Goal: Navigation & Orientation: Understand site structure

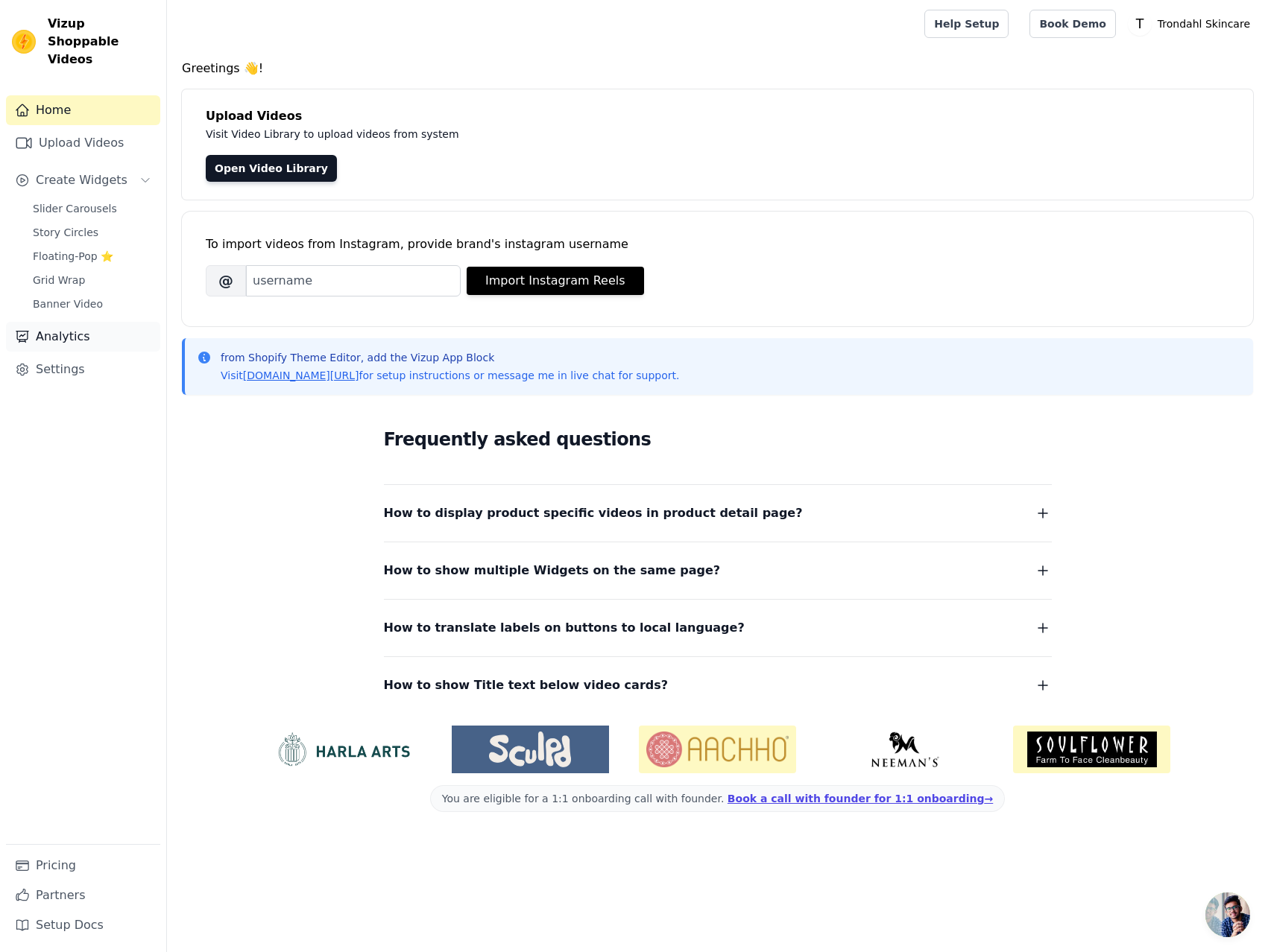
click at [68, 322] on link "Analytics" at bounding box center [83, 337] width 155 height 30
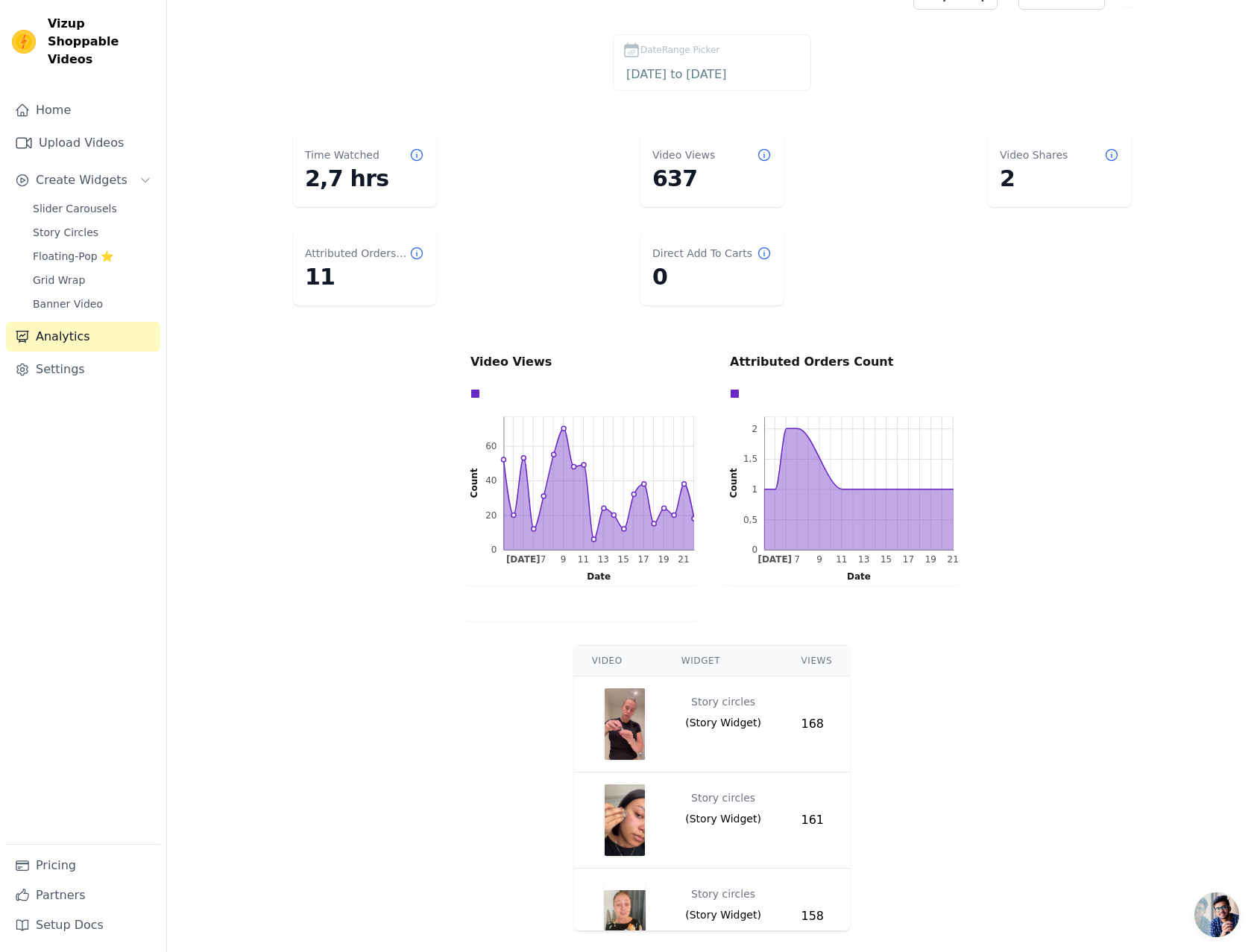
click at [244, 459] on div "Video Views 0 20 40 60 0 20 40 60 Count Aug 5 7 9 11 13 15 17 19 21 Aug 5 7 9 1…" at bounding box center [712, 483] width 1090 height 283
click at [58, 358] on link "Settings" at bounding box center [83, 370] width 155 height 30
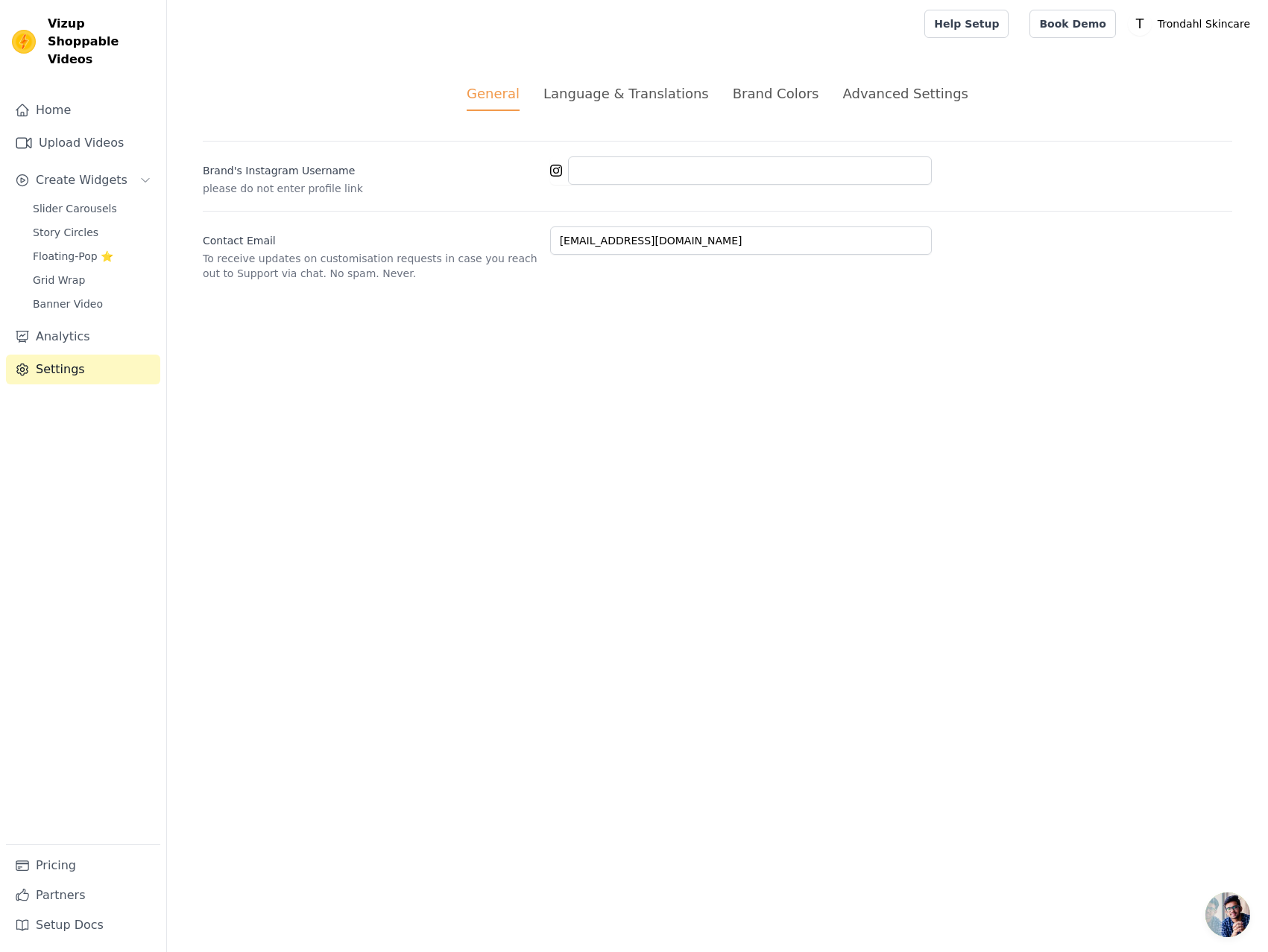
click at [650, 90] on div "Language & Translations" at bounding box center [626, 94] width 166 height 20
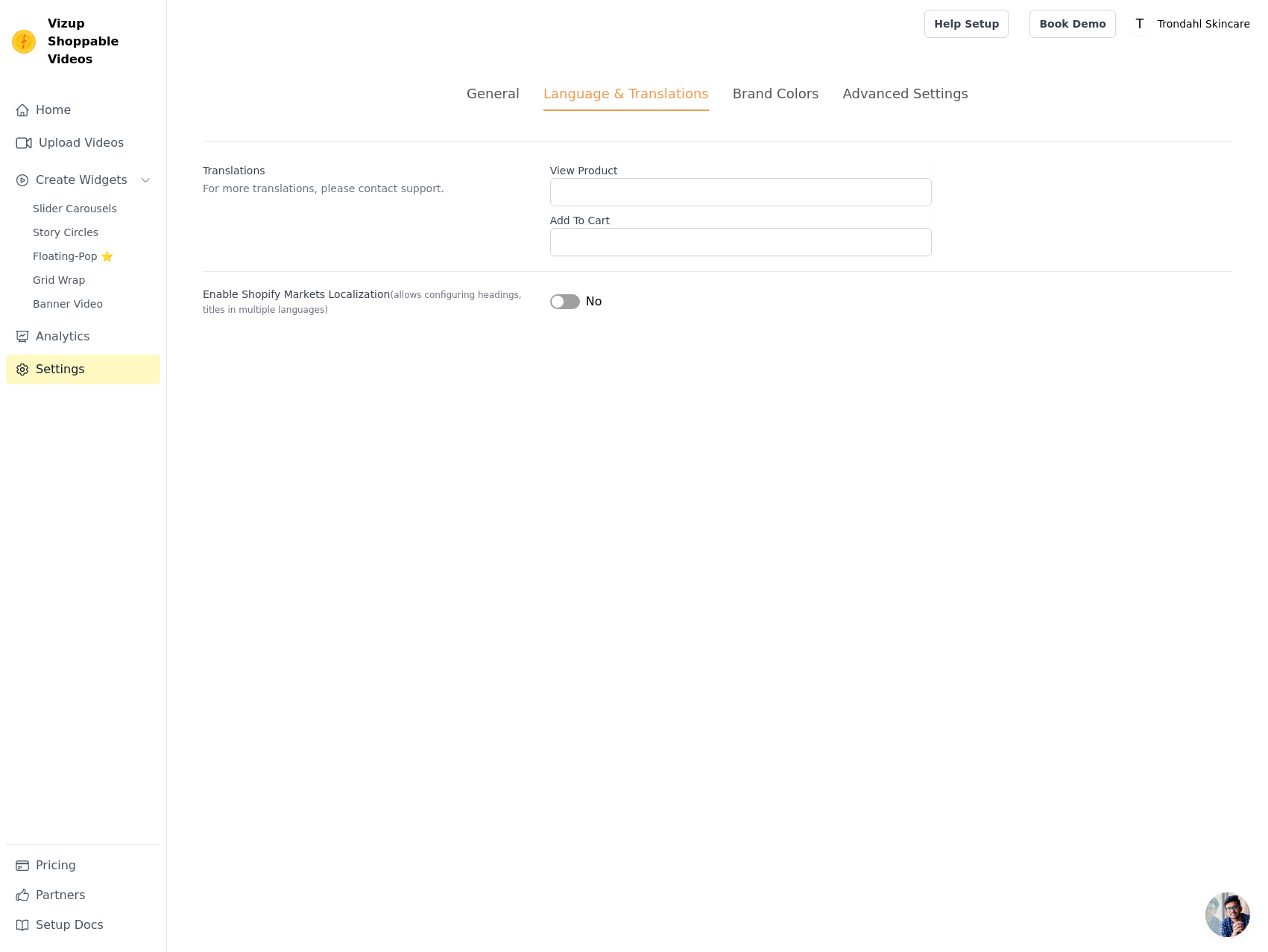
click at [777, 85] on div "Brand Colors" at bounding box center [776, 94] width 87 height 20
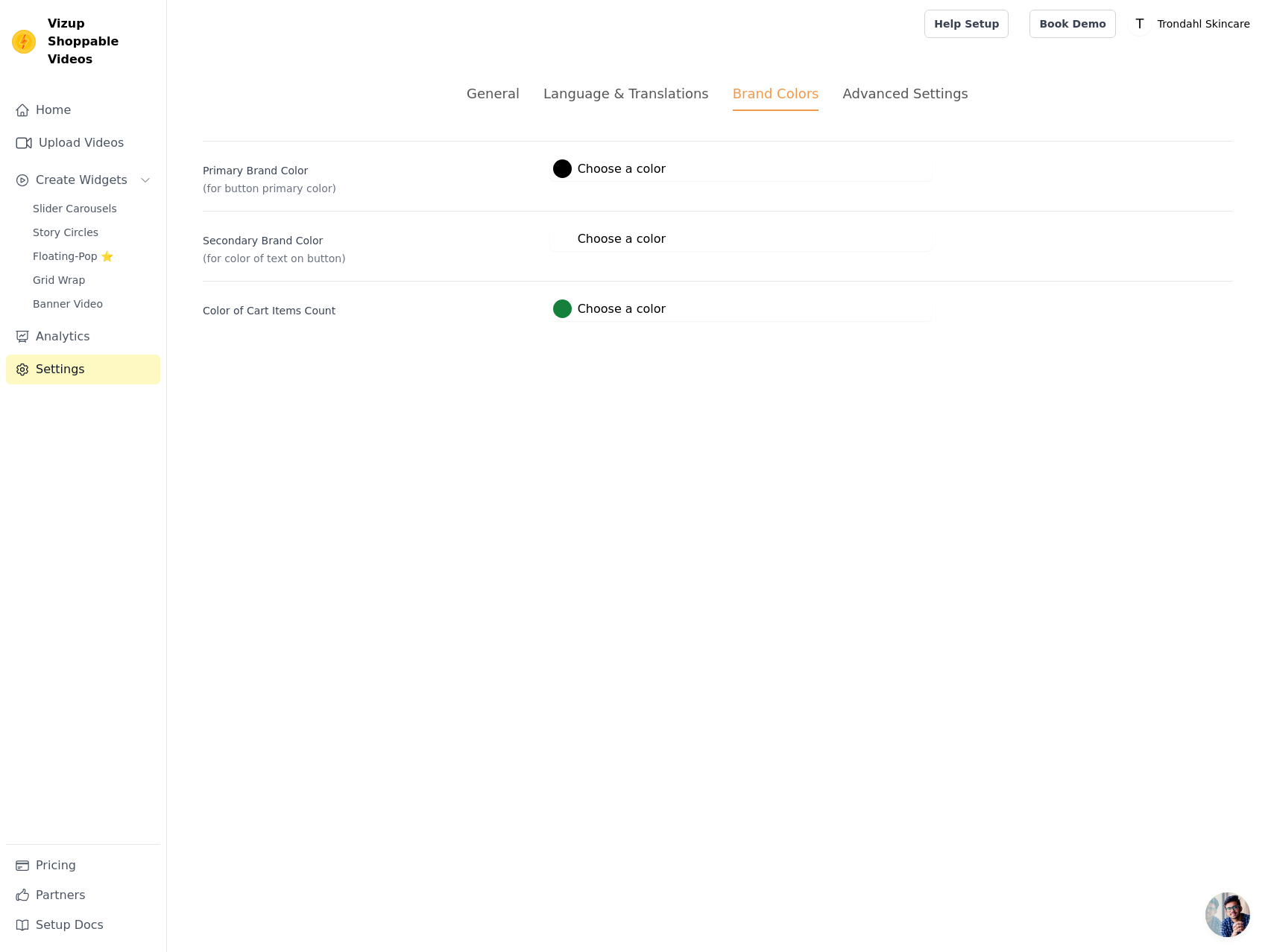
click at [877, 93] on div "Advanced Settings" at bounding box center [905, 94] width 125 height 20
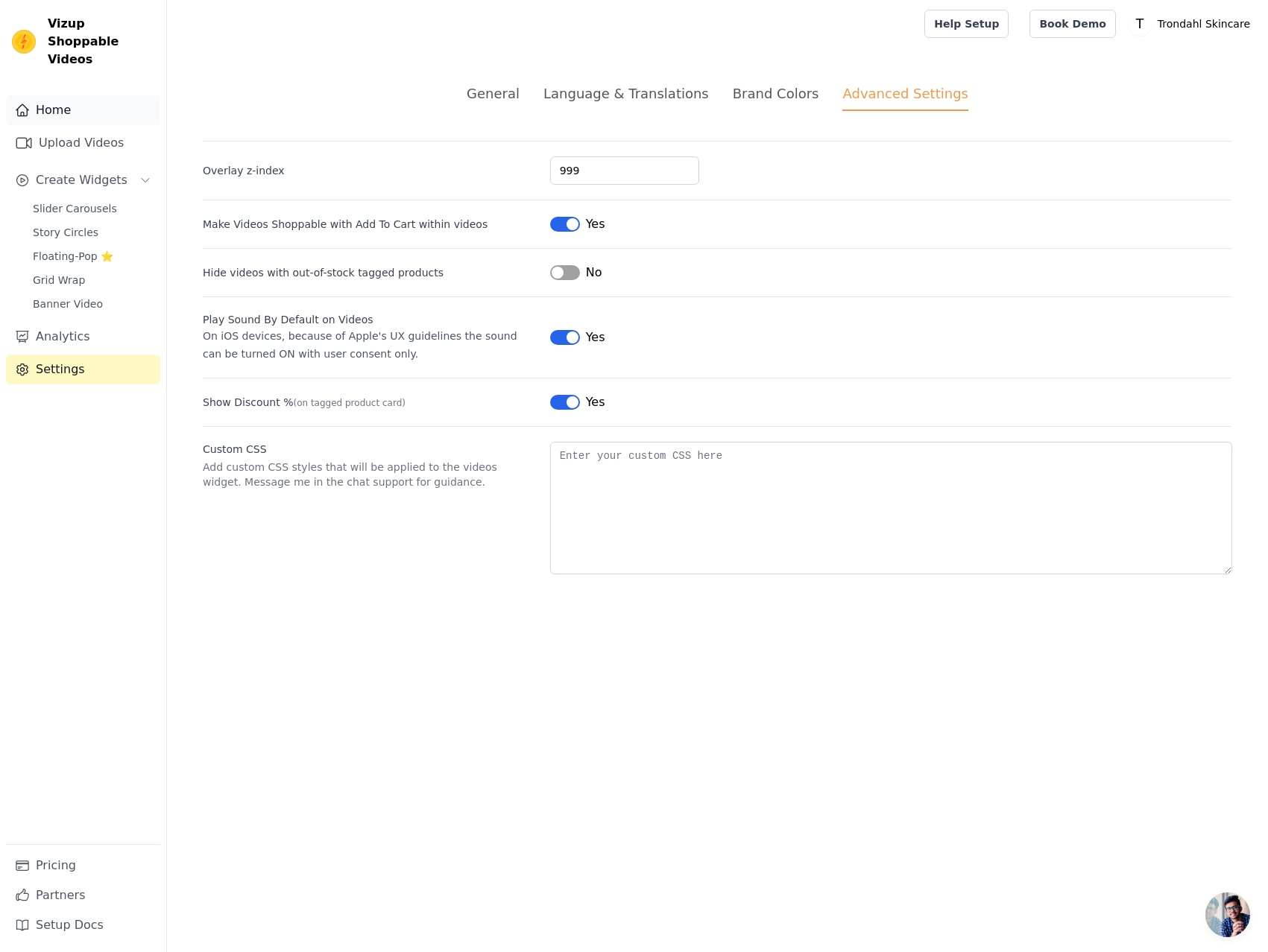
click at [63, 98] on link "Home" at bounding box center [83, 111] width 155 height 30
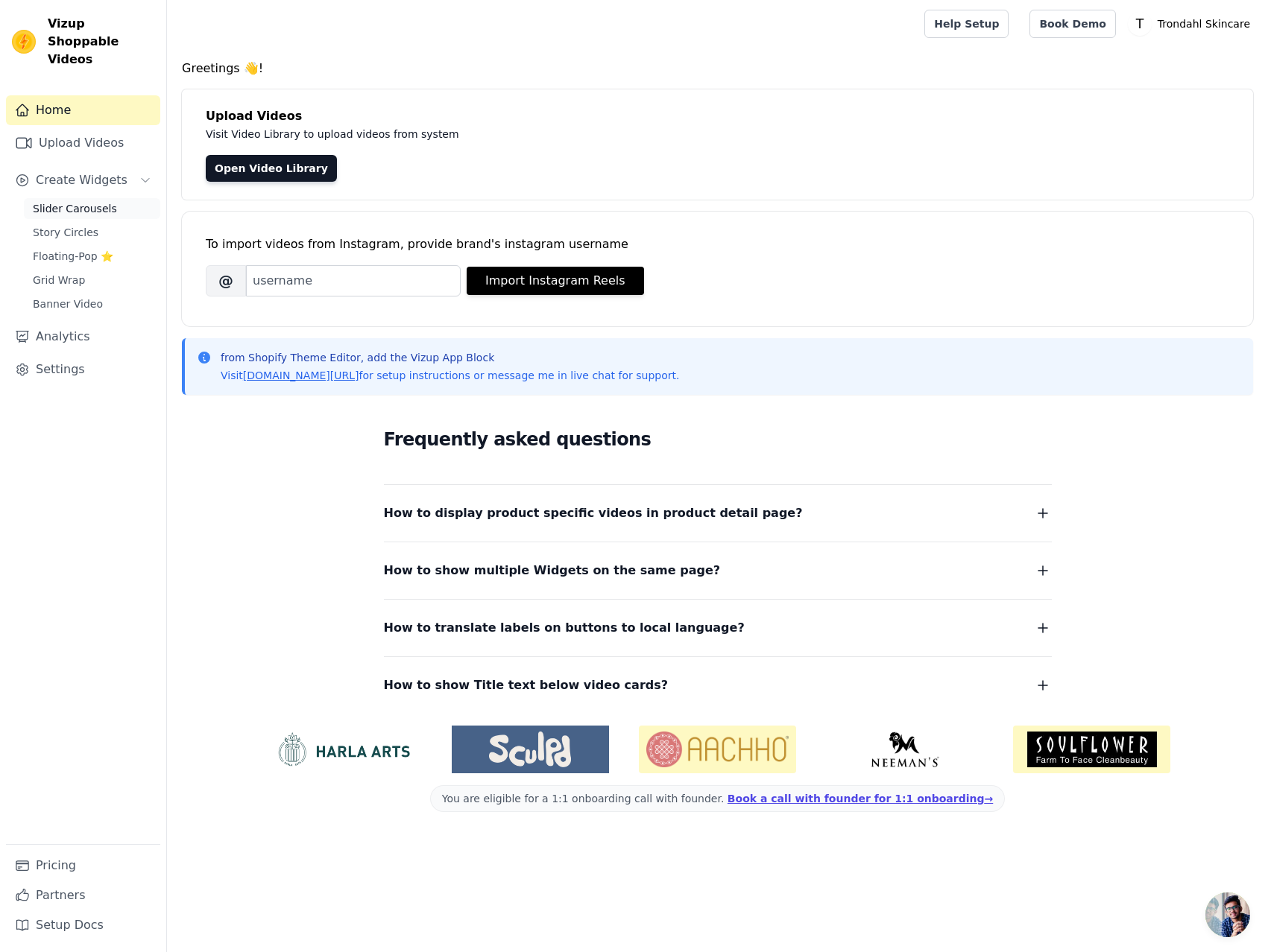
click at [69, 202] on span "Slider Carousels" at bounding box center [75, 209] width 84 height 15
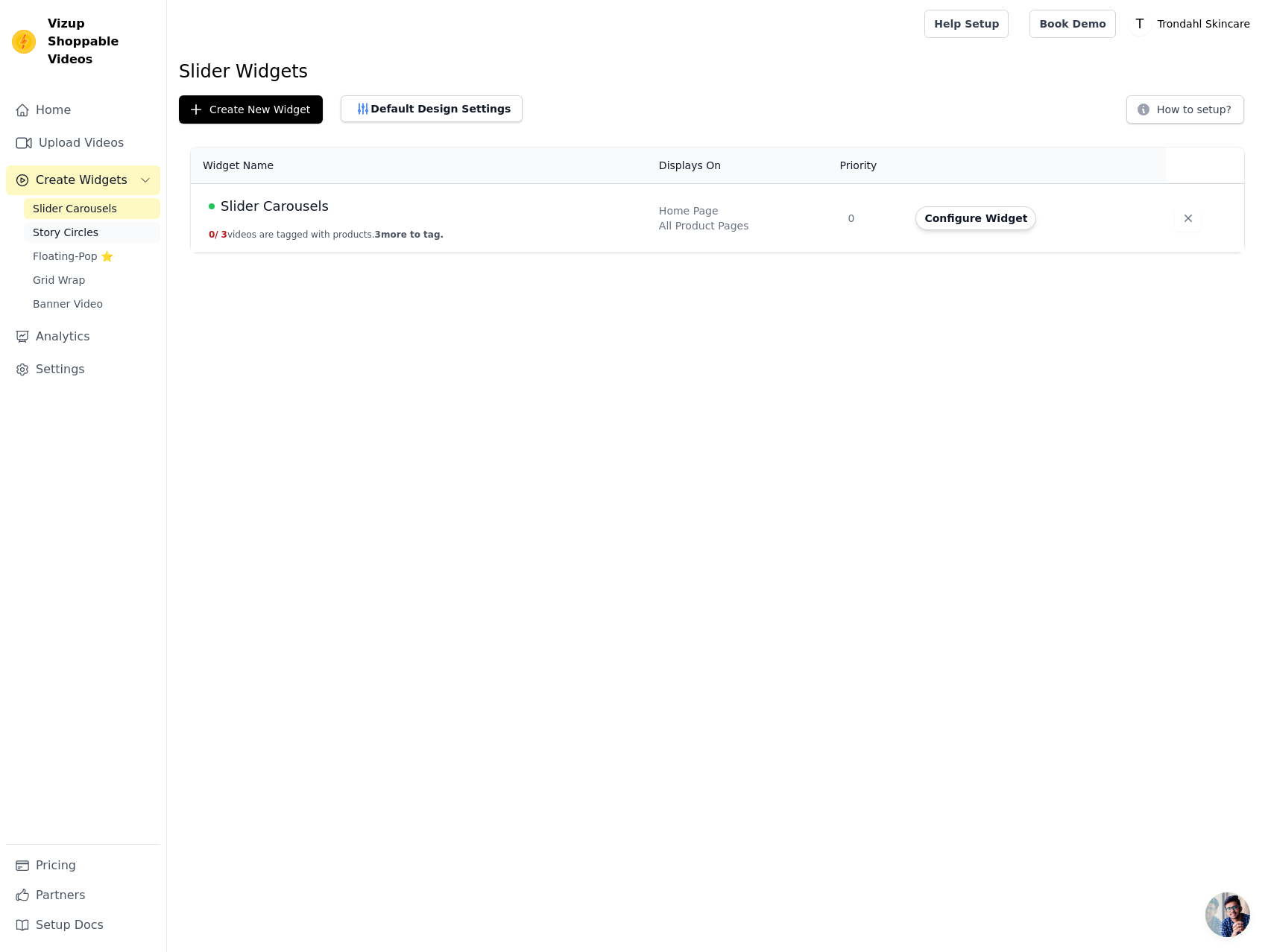
click at [65, 226] on span "Story Circles" at bounding box center [66, 233] width 66 height 15
click at [51, 248] on span "Floating-Pop ⭐" at bounding box center [73, 255] width 81 height 15
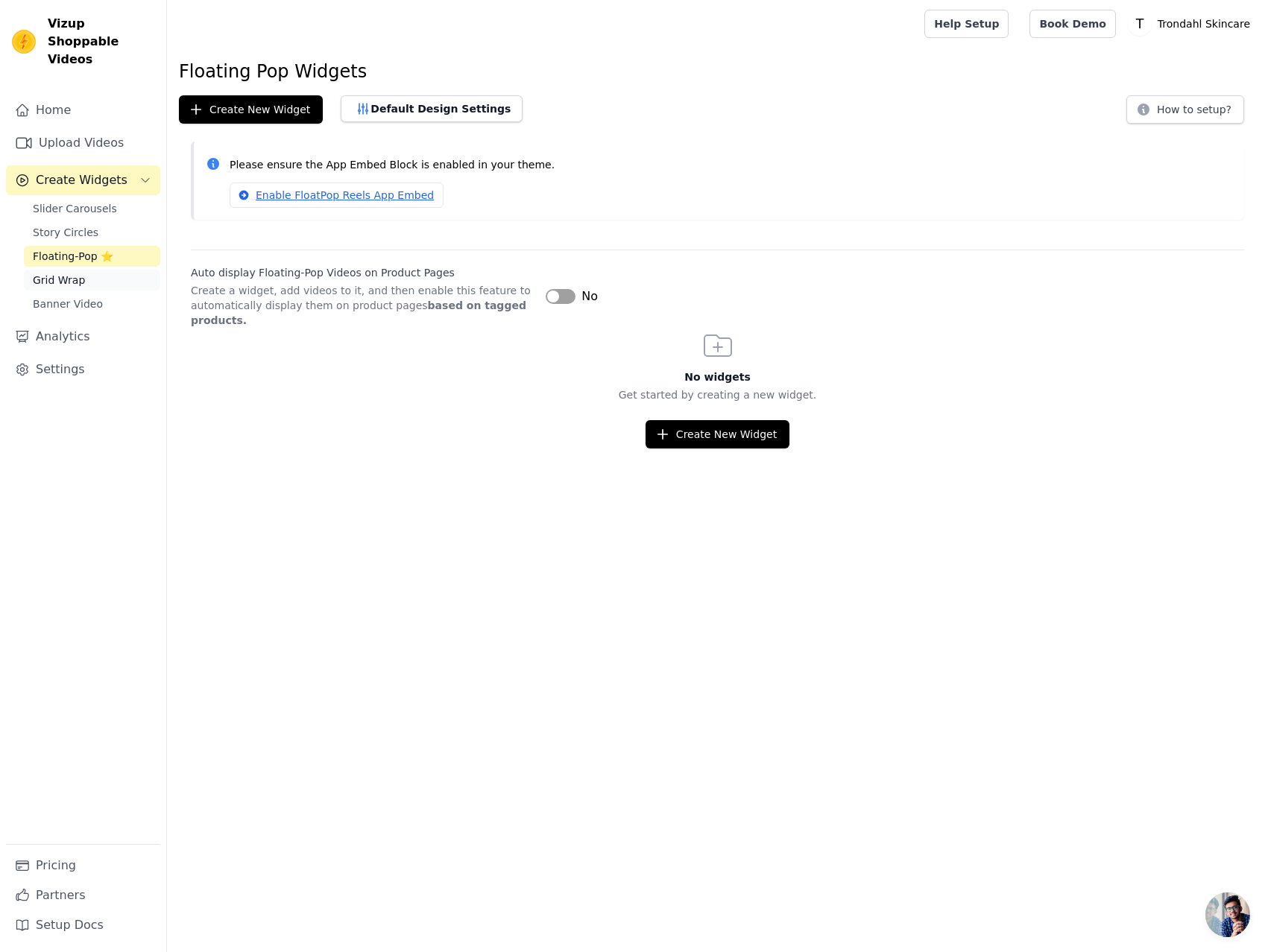
click at [58, 272] on span "Grid Wrap" at bounding box center [59, 279] width 52 height 15
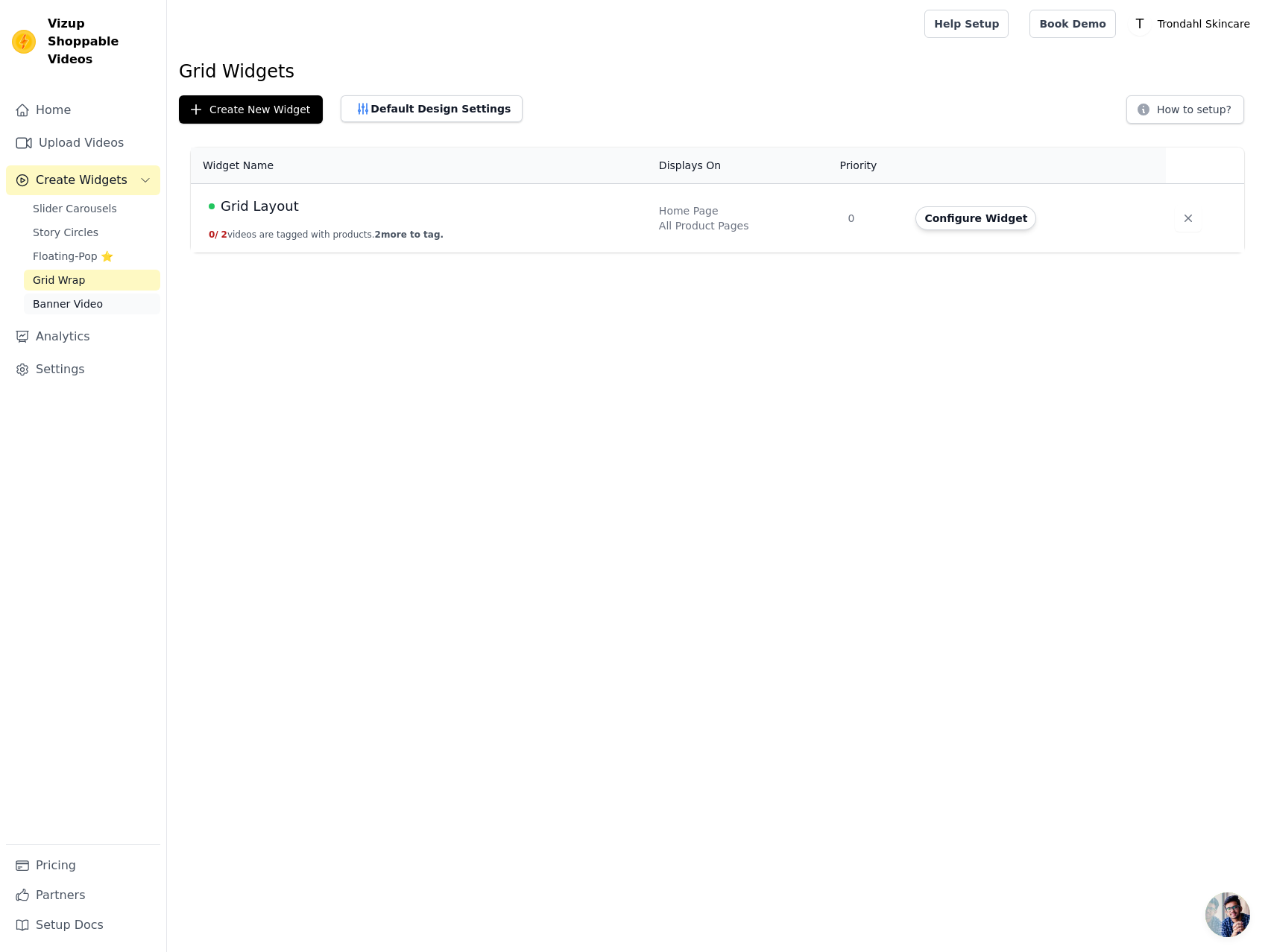
click at [68, 296] on span "Banner Video" at bounding box center [68, 303] width 70 height 15
click at [66, 272] on span "Grid Wrap" at bounding box center [59, 279] width 52 height 15
click at [72, 245] on link "Floating-Pop ⭐" at bounding box center [92, 255] width 137 height 21
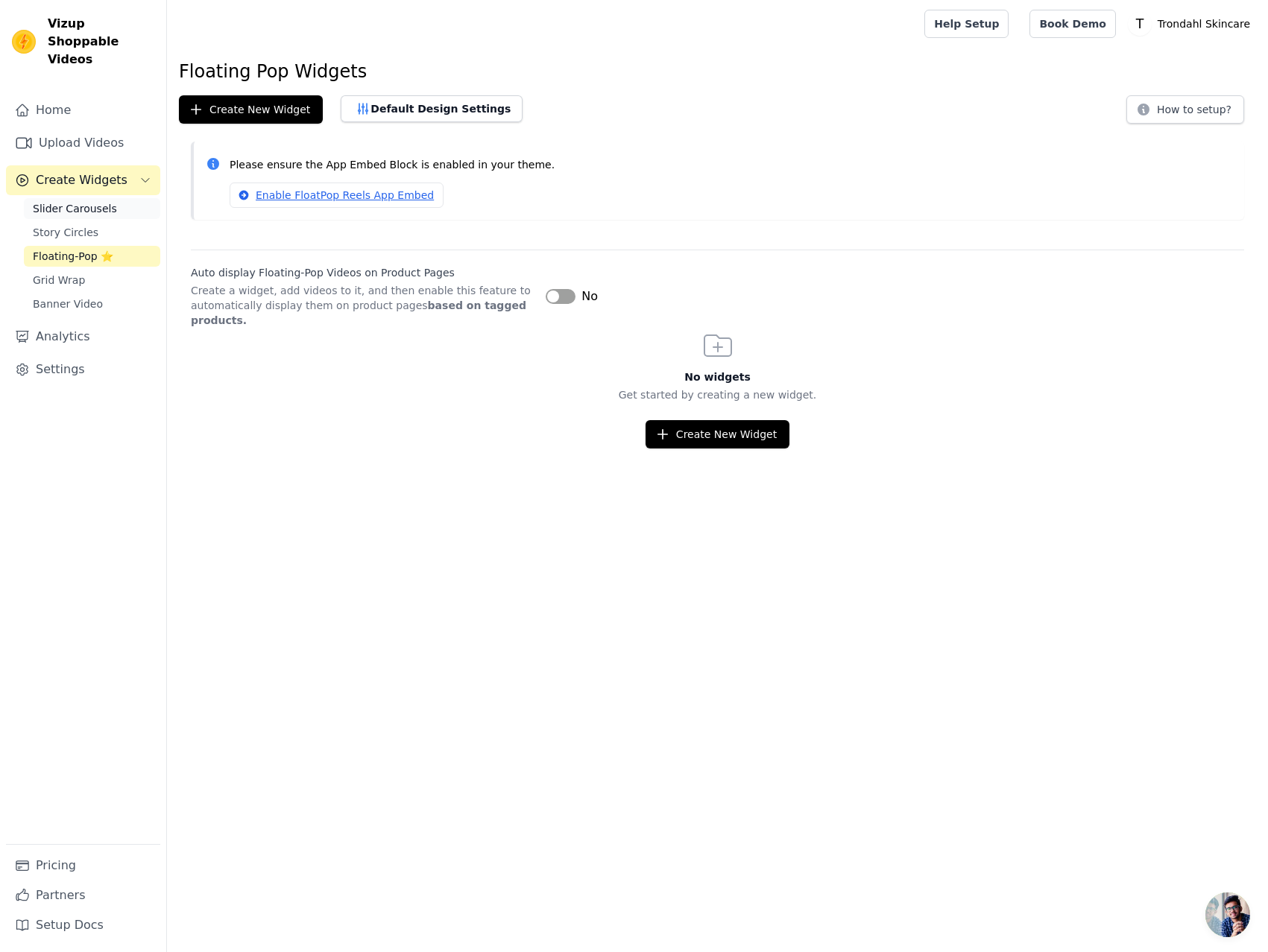
click at [75, 202] on span "Slider Carousels" at bounding box center [75, 209] width 84 height 15
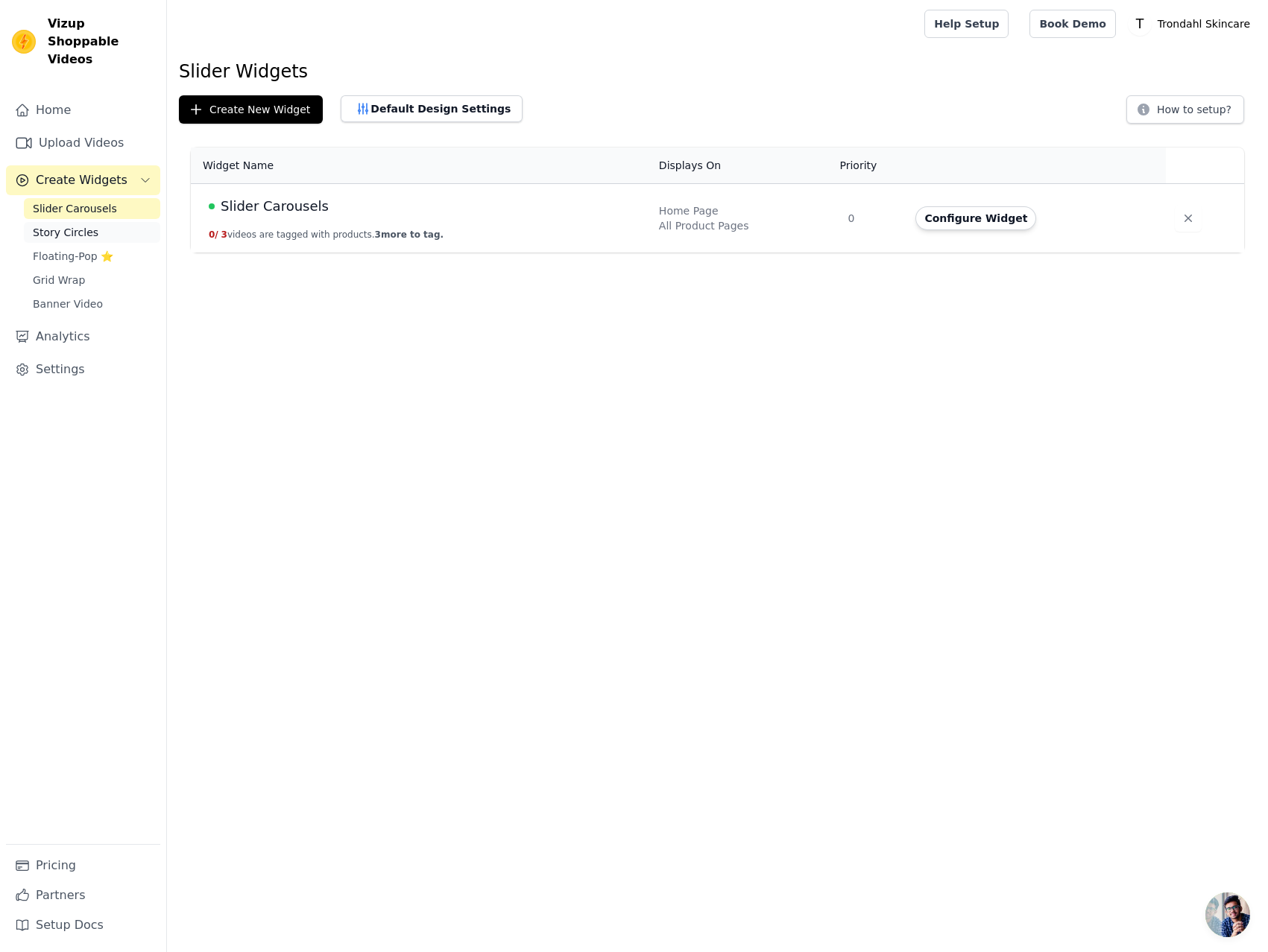
click at [74, 226] on span "Story Circles" at bounding box center [66, 233] width 66 height 15
click at [259, 207] on span "Story circles" at bounding box center [262, 206] width 83 height 21
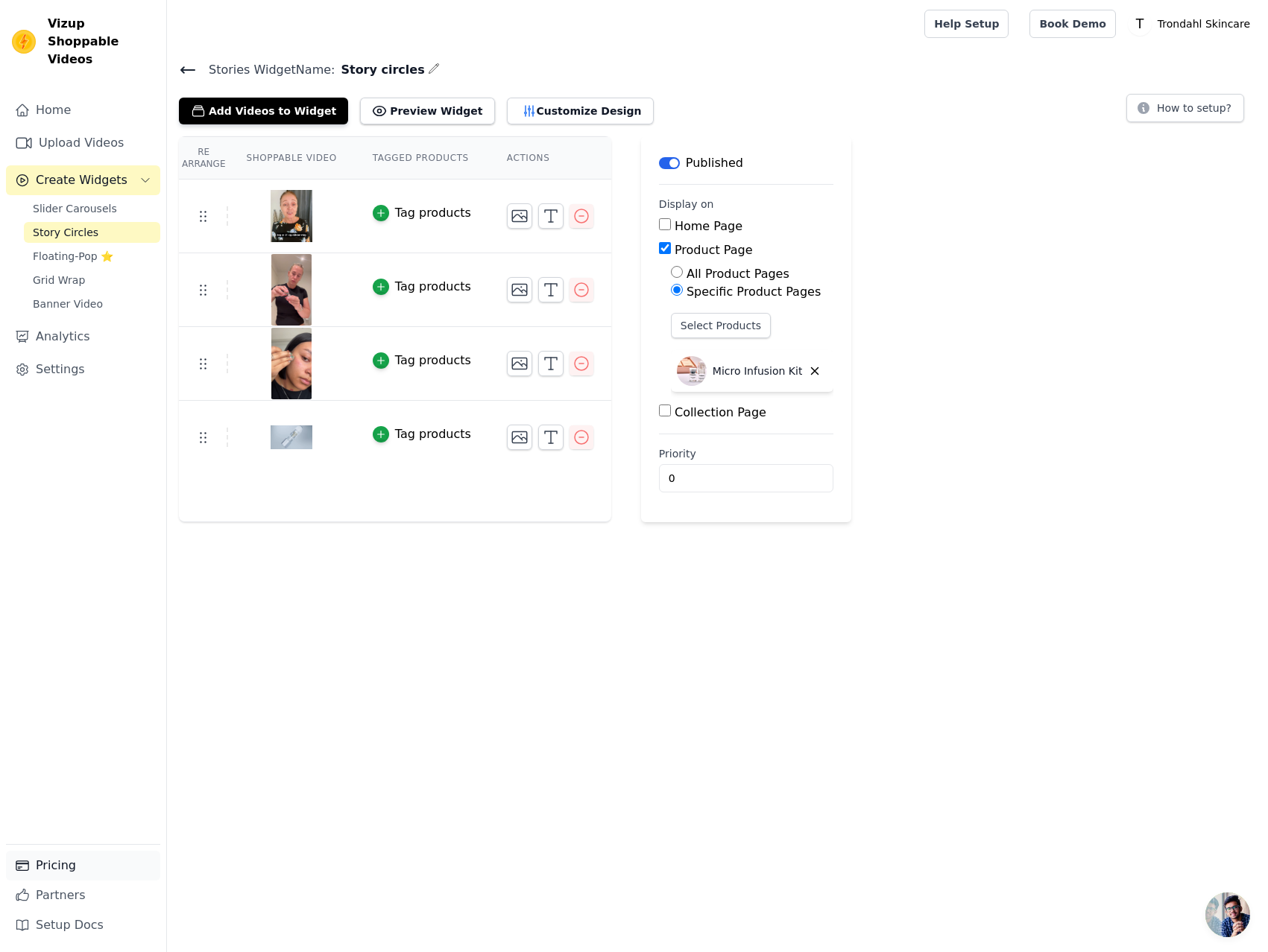
click at [69, 870] on link "Pricing" at bounding box center [83, 866] width 155 height 30
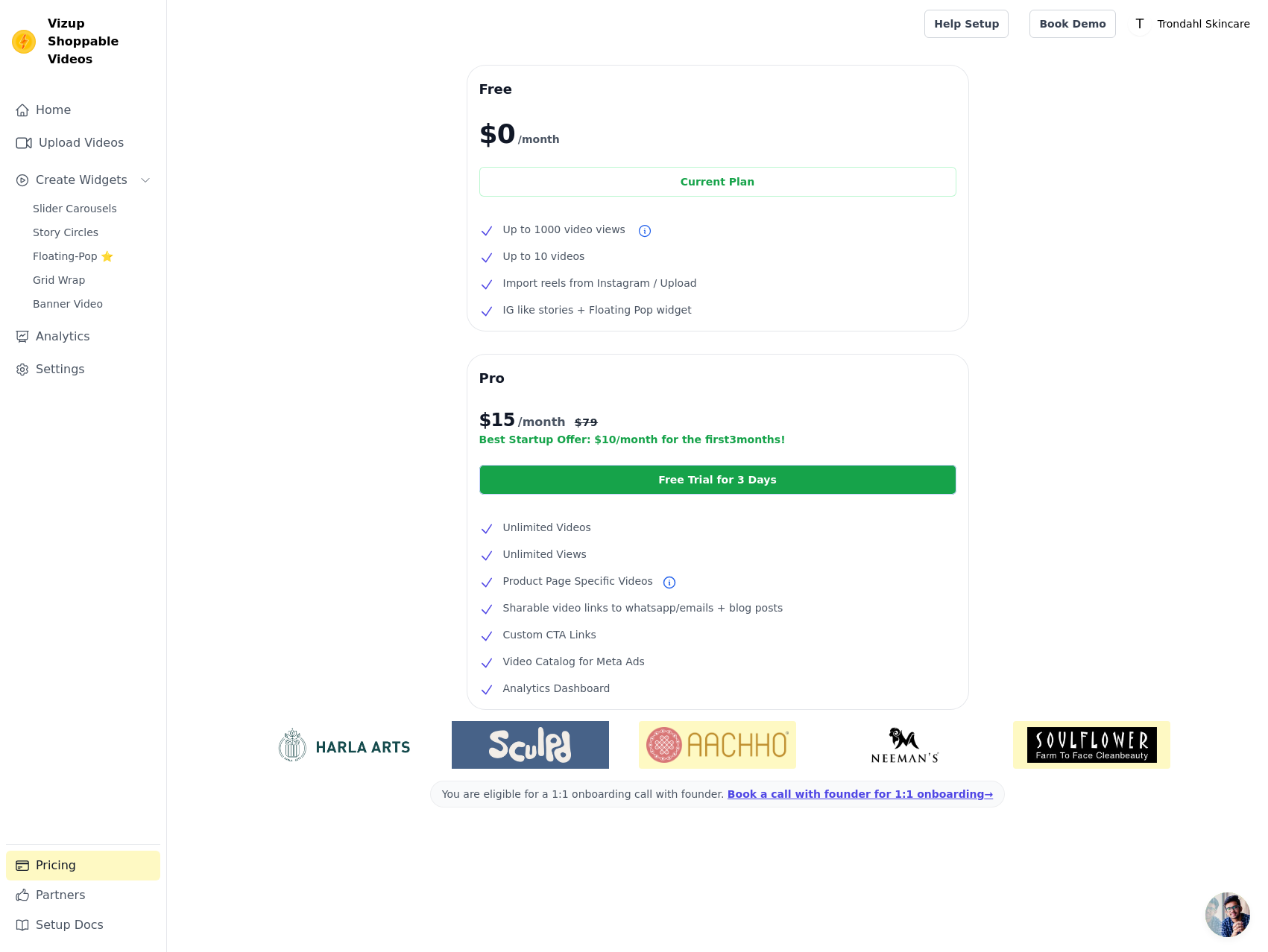
click at [1138, 273] on div "Free $0 /month Current Plan Up to 1000 video views Up to 10 videos Import reels…" at bounding box center [717, 479] width 1101 height 826
click at [355, 485] on div "Free $0 /month Current Plan Up to 1000 video views Up to 10 videos Import reels…" at bounding box center [717, 479] width 1101 height 826
click at [350, 481] on div "Free $0 /month Current Plan Up to 1000 video views Up to 10 videos Import reels…" at bounding box center [717, 479] width 1101 height 826
click at [316, 448] on div "Free $0 /month Current Plan Up to 1000 video views Up to 10 videos Import reels…" at bounding box center [717, 479] width 1101 height 826
click at [303, 412] on div "Free $0 /month Current Plan Up to 1000 video views Up to 10 videos Import reels…" at bounding box center [717, 479] width 1101 height 826
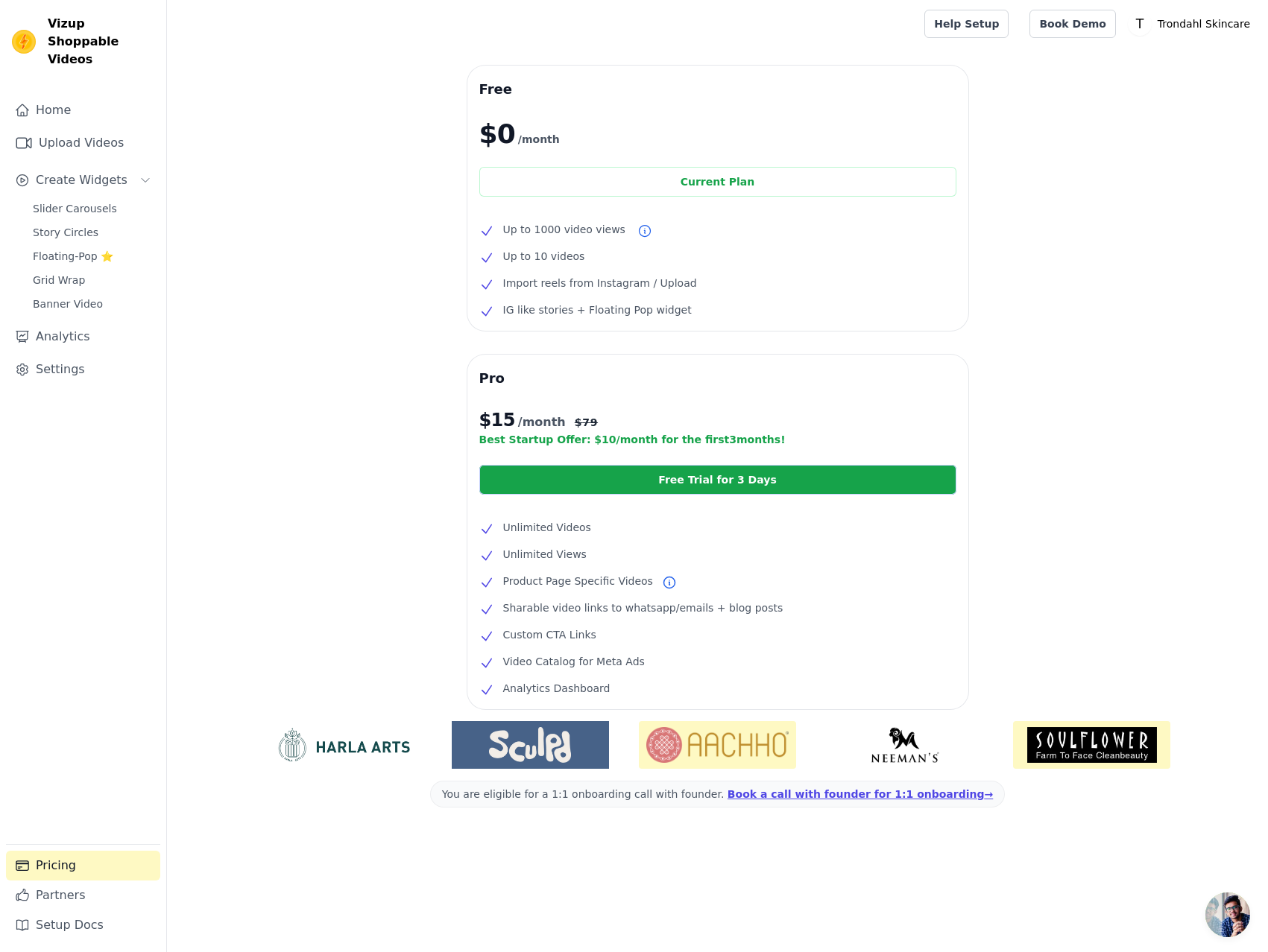
click at [351, 372] on div "Free $0 /month Current Plan Up to 1000 video views Up to 10 videos Import reels…" at bounding box center [717, 479] width 1101 height 826
click at [319, 254] on div "Free $0 /month Current Plan Up to 1000 video views Up to 10 videos Import reels…" at bounding box center [717, 479] width 1101 height 826
click at [318, 236] on div "Free $0 /month Current Plan Up to 1000 video views Up to 10 videos Import reels…" at bounding box center [717, 479] width 1101 height 826
drag, startPoint x: 325, startPoint y: 202, endPoint x: 302, endPoint y: 193, distance: 24.7
click at [305, 195] on div "Free $0 /month Current Plan Up to 1000 video views Up to 10 videos Import reels…" at bounding box center [717, 479] width 1101 height 826
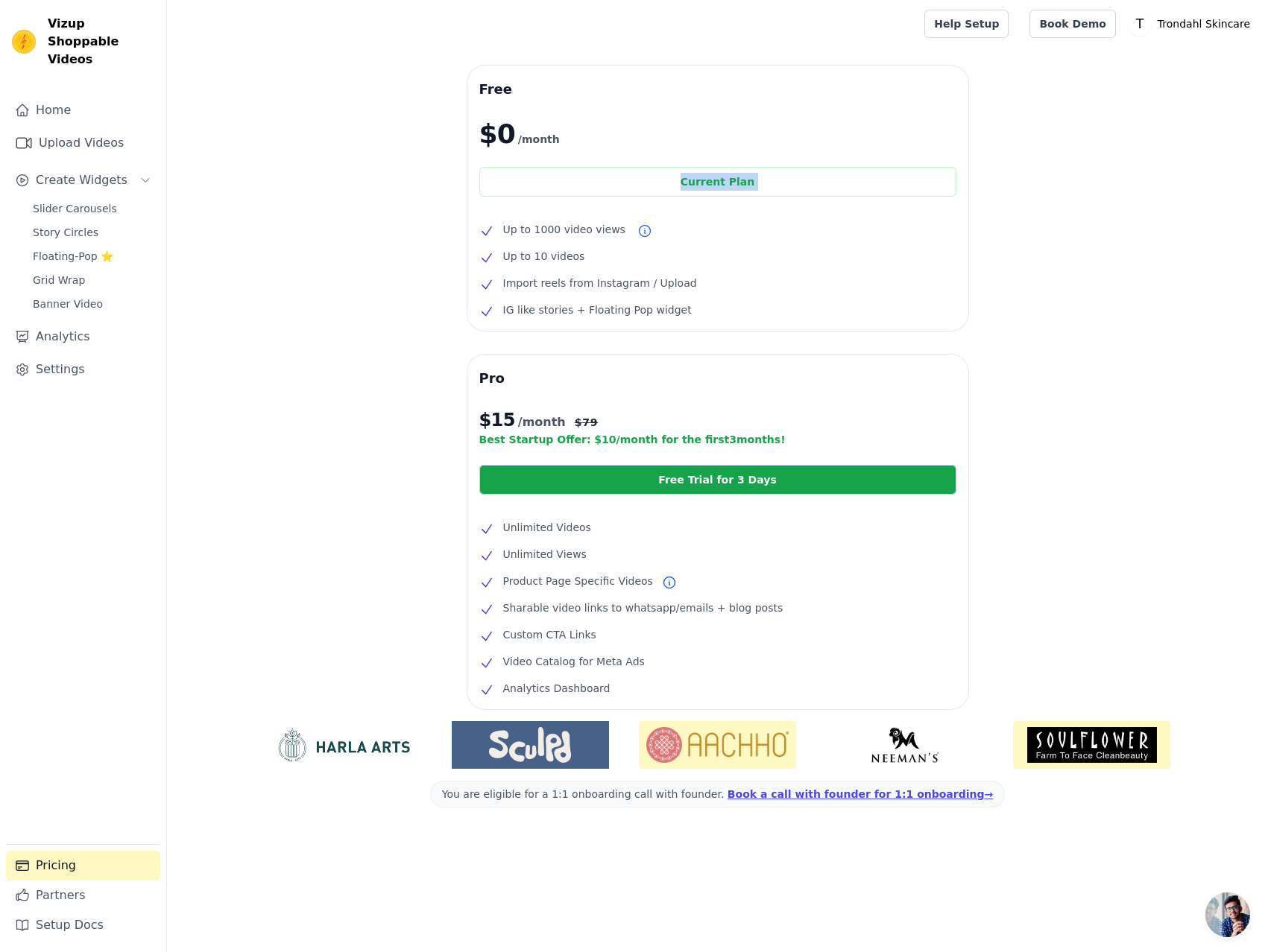
click at [278, 184] on div "Free $0 /month Current Plan Up to 1000 video views Up to 10 videos Import reels…" at bounding box center [717, 479] width 1101 height 826
click at [367, 169] on div "Free $0 /month Current Plan Up to 1000 video views Up to 10 videos Import reels…" at bounding box center [717, 479] width 1101 height 826
click at [276, 468] on div "Free $0 /month Current Plan Up to 1000 video views Up to 10 videos Import reels…" at bounding box center [717, 479] width 1101 height 826
click at [348, 447] on div "Free $0 /month Current Plan Up to 1000 video views Up to 10 videos Import reels…" at bounding box center [717, 479] width 1101 height 826
click at [332, 525] on div "Free $0 /month Current Plan Up to 1000 video views Up to 10 videos Import reels…" at bounding box center [717, 479] width 1101 height 826
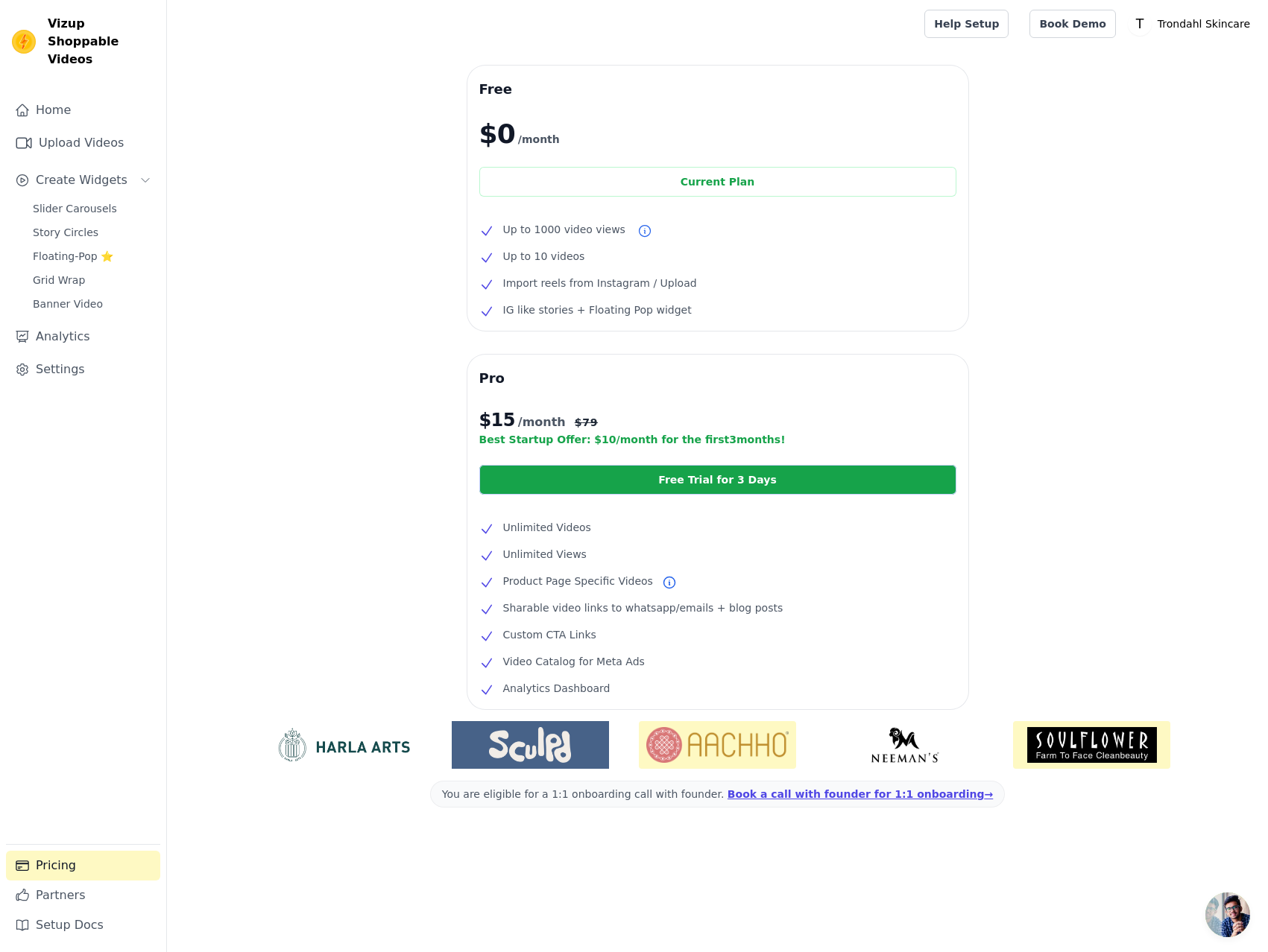
click at [1129, 445] on div "Free $0 /month Current Plan Up to 1000 video views Up to 10 videos Import reels…" at bounding box center [717, 479] width 1101 height 826
click at [273, 172] on div "Free $0 /month Current Plan Up to 1000 video views Up to 10 videos Import reels…" at bounding box center [717, 479] width 1101 height 826
click at [287, 380] on div "Free $0 /month Current Plan Up to 1000 video views Up to 10 videos Import reels…" at bounding box center [717, 479] width 1101 height 826
click at [1203, 134] on div "Free $0 /month Current Plan Up to 1000 video views Up to 10 videos Import reels…" at bounding box center [717, 479] width 1101 height 826
click at [239, 244] on div "Free $0 /month Current Plan Up to 1000 video views Up to 10 videos Import reels…" at bounding box center [717, 479] width 1101 height 826
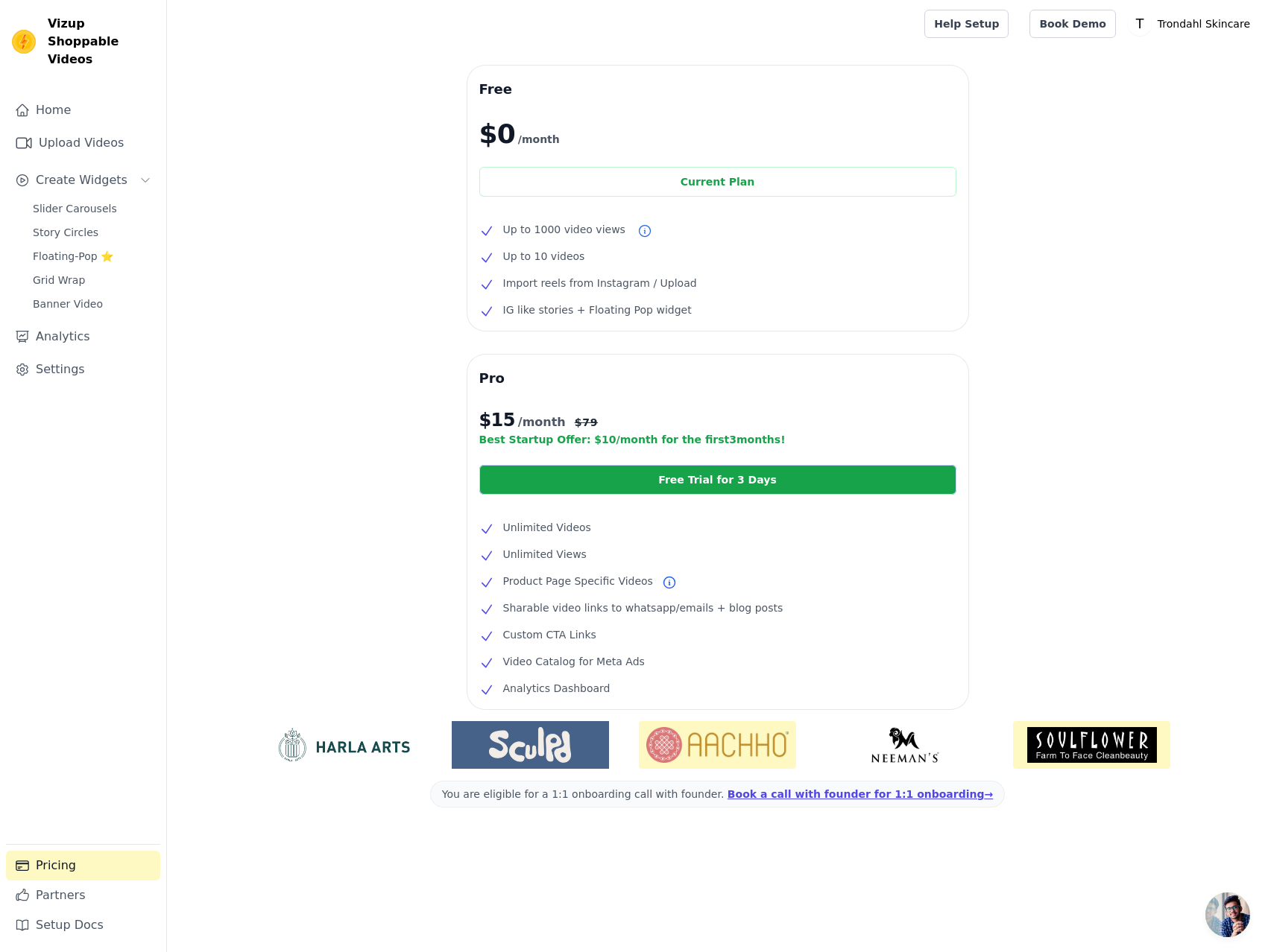
click at [258, 237] on div "Free $0 /month Current Plan Up to 1000 video views Up to 10 videos Import reels…" at bounding box center [717, 479] width 1101 height 826
click at [258, 238] on div "Free $0 /month Current Plan Up to 1000 video views Up to 10 videos Import reels…" at bounding box center [717, 479] width 1101 height 826
click at [263, 238] on div "Free $0 /month Current Plan Up to 1000 video views Up to 10 videos Import reels…" at bounding box center [717, 479] width 1101 height 826
click at [289, 203] on div "Free $0 /month Current Plan Up to 1000 video views Up to 10 videos Import reels…" at bounding box center [717, 479] width 1101 height 826
click at [74, 893] on link "Partners" at bounding box center [83, 896] width 155 height 30
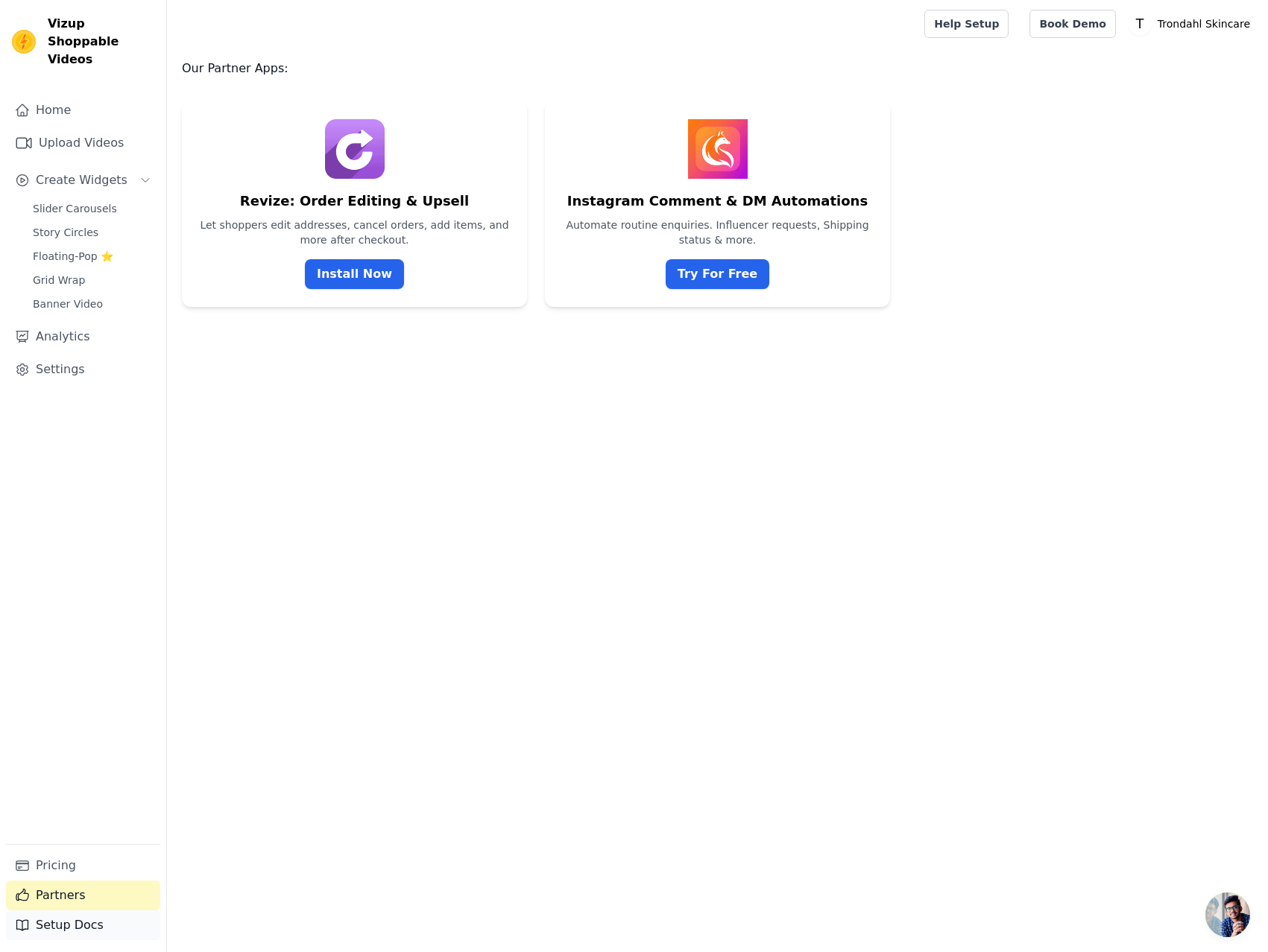
click at [69, 926] on link "Setup Docs" at bounding box center [83, 926] width 155 height 30
click at [347, 307] on html "Vizup Shoppable Videos Home Upload Videos Create Widgets Slider Carousels Story…" at bounding box center [634, 154] width 1268 height 307
click at [368, 307] on html "Vizup Shoppable Videos Home Upload Videos Create Widgets Slider Carousels Story…" at bounding box center [634, 154] width 1268 height 307
click at [338, 307] on html "Vizup Shoppable Videos Home Upload Videos Create Widgets Slider Carousels Story…" at bounding box center [634, 154] width 1268 height 307
click at [55, 99] on link "Home" at bounding box center [83, 111] width 155 height 30
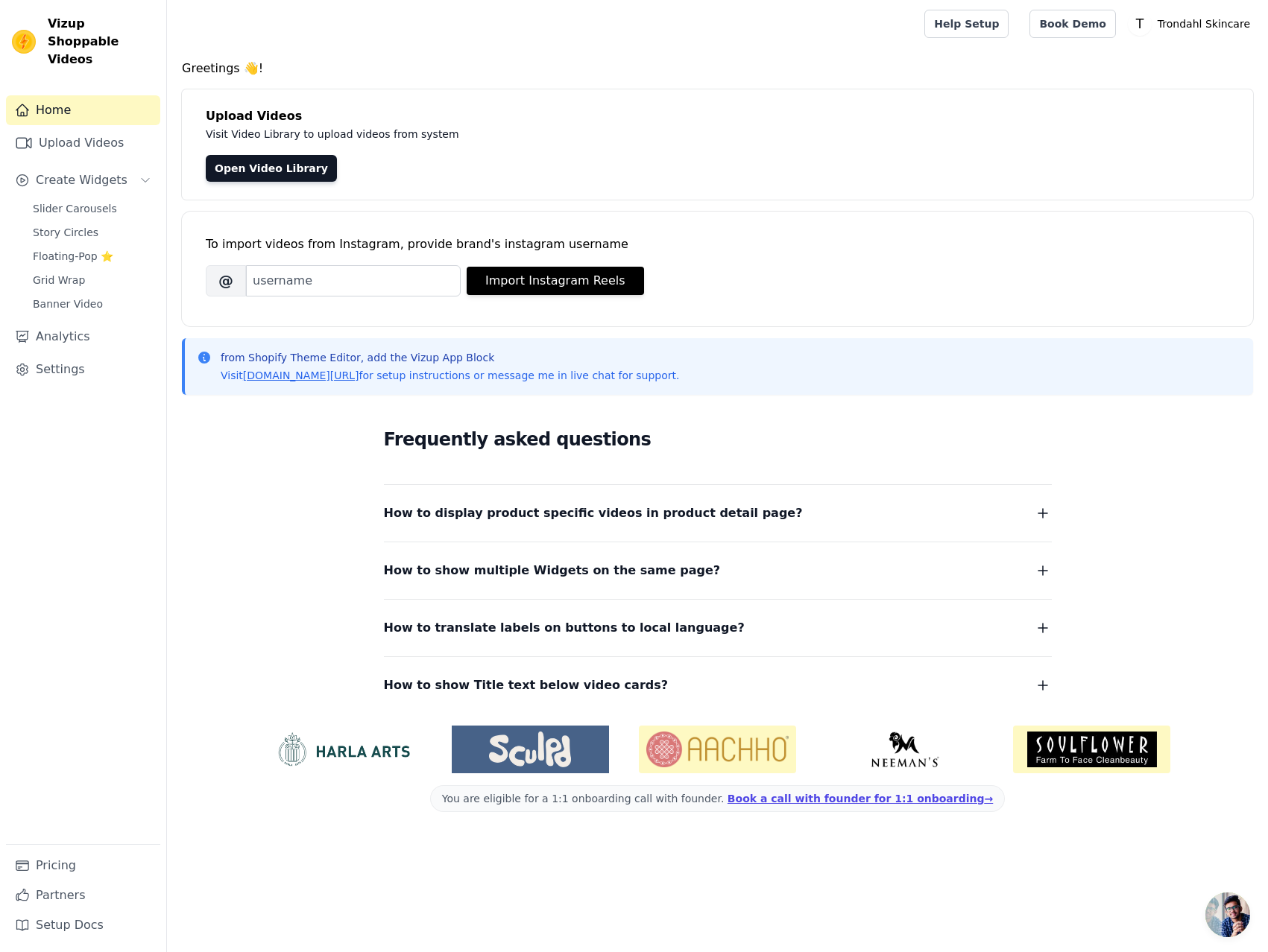
click at [1147, 441] on div "Frequently asked questions How to display product specific videos in product de…" at bounding box center [718, 561] width 954 height 307
click at [175, 266] on div "Greetings 👋! Upload Videos Visit Video Library to upload videos from system Ope…" at bounding box center [717, 448] width 1101 height 776
click at [175, 265] on div "Greetings 👋! Upload Videos Visit Video Library to upload videos from system Ope…" at bounding box center [717, 448] width 1101 height 776
click at [175, 256] on div "Greetings 👋! Upload Videos Visit Video Library to upload videos from system Ope…" at bounding box center [717, 448] width 1101 height 776
drag, startPoint x: 259, startPoint y: 70, endPoint x: 181, endPoint y: 67, distance: 78.1
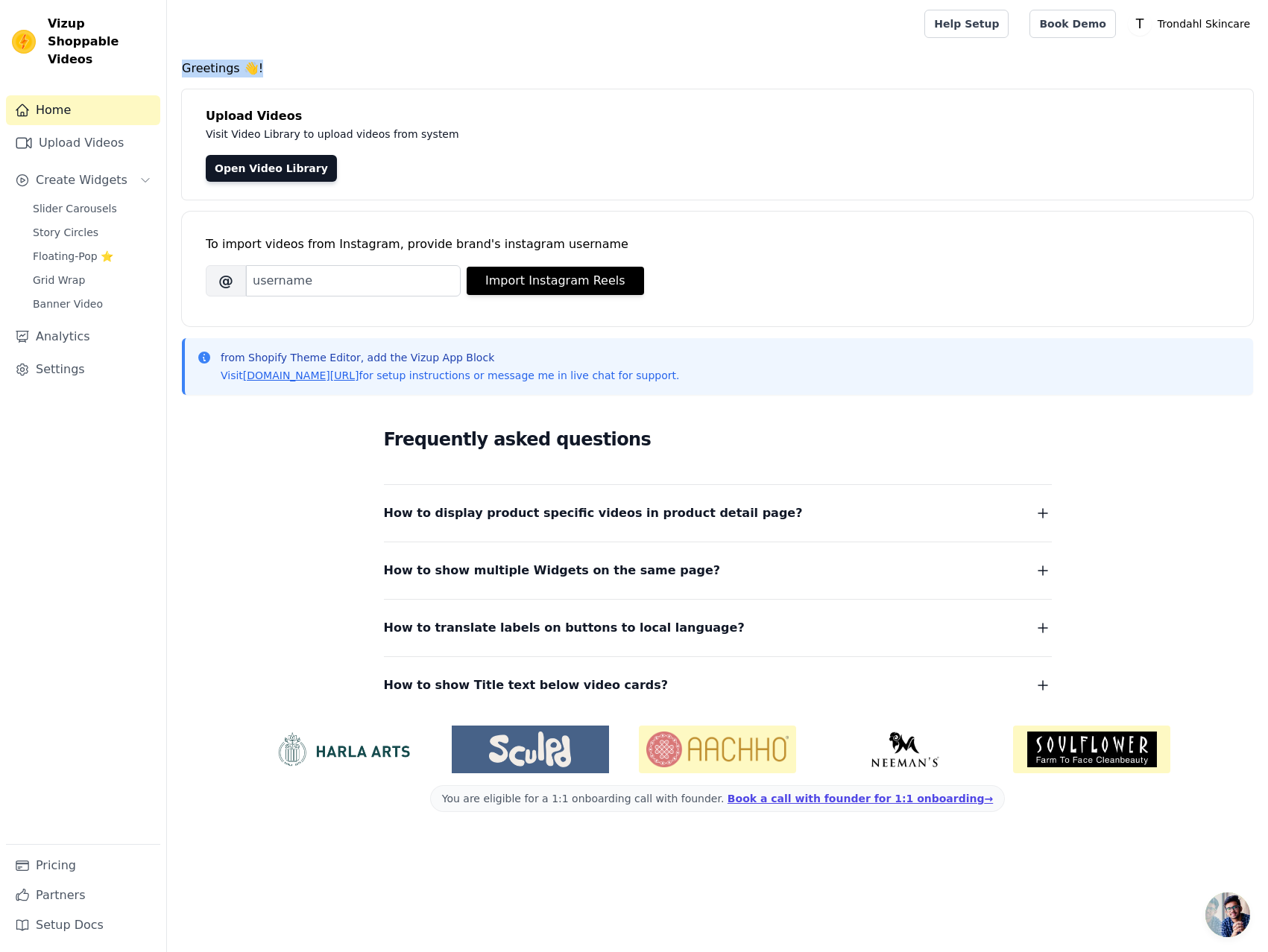
click at [181, 67] on div "Greetings 👋! Upload Videos Visit Video Library to upload videos from system Ope…" at bounding box center [717, 448] width 1101 height 776
click at [290, 60] on h4 "Greetings 👋!" at bounding box center [717, 69] width 1071 height 18
click at [267, 68] on h4 "Greetings 👋!" at bounding box center [717, 69] width 1071 height 18
drag, startPoint x: 285, startPoint y: 68, endPoint x: 170, endPoint y: 66, distance: 115.0
click at [170, 66] on div "Greetings 👋! Upload Videos Visit Video Library to upload videos from system Ope…" at bounding box center [717, 448] width 1101 height 776
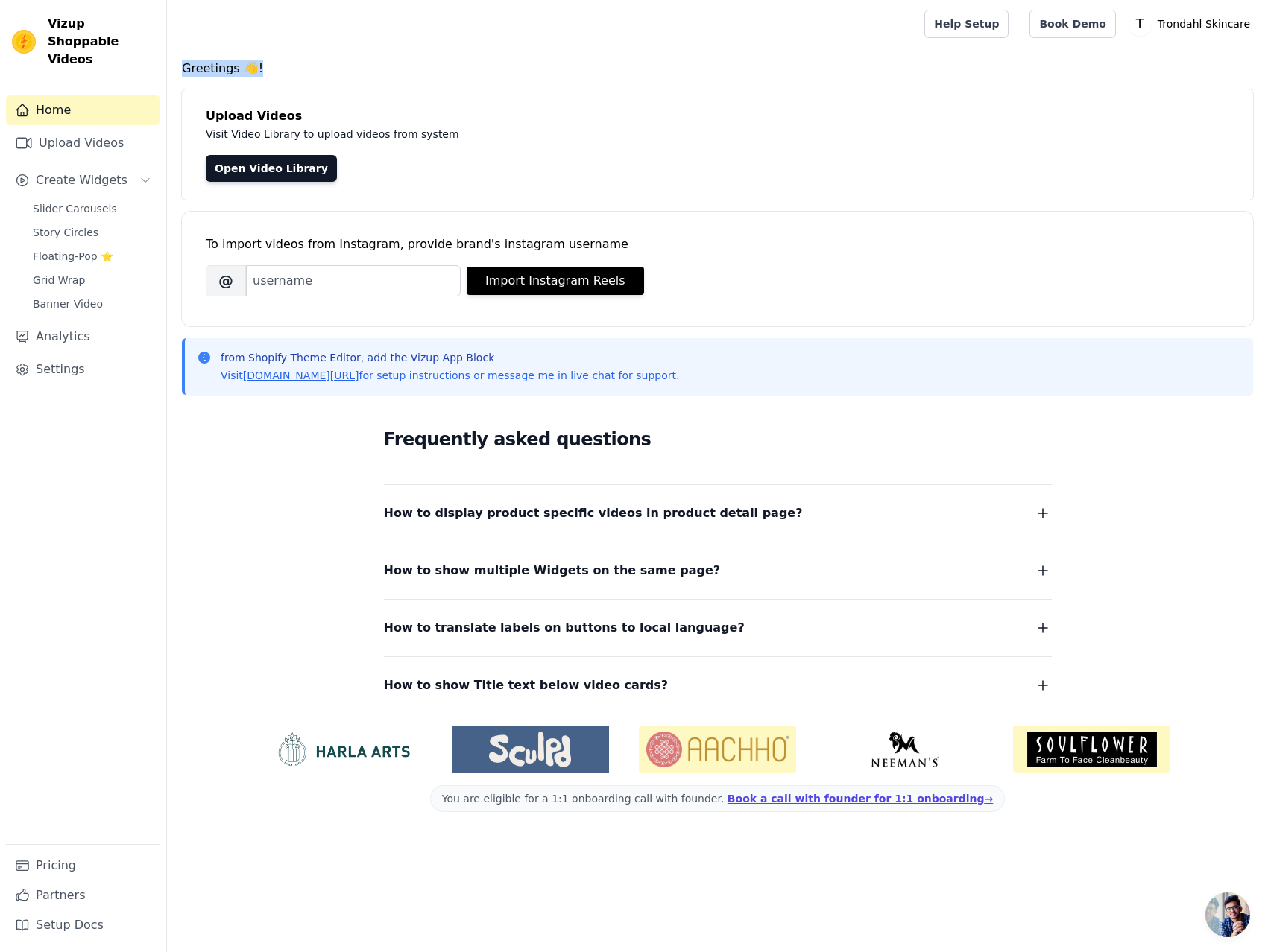
click at [205, 69] on h4 "Greetings 👋!" at bounding box center [717, 69] width 1071 height 18
click at [269, 66] on h4 "Greetings 👋!" at bounding box center [717, 69] width 1071 height 18
click at [170, 84] on div "Greetings 👋! Upload Videos Visit Video Library to upload videos from system Ope…" at bounding box center [717, 448] width 1101 height 776
click at [267, 518] on div "Frequently asked questions How to display product specific videos in product de…" at bounding box center [718, 561] width 954 height 307
click at [72, 226] on span "Story Circles" at bounding box center [66, 233] width 66 height 15
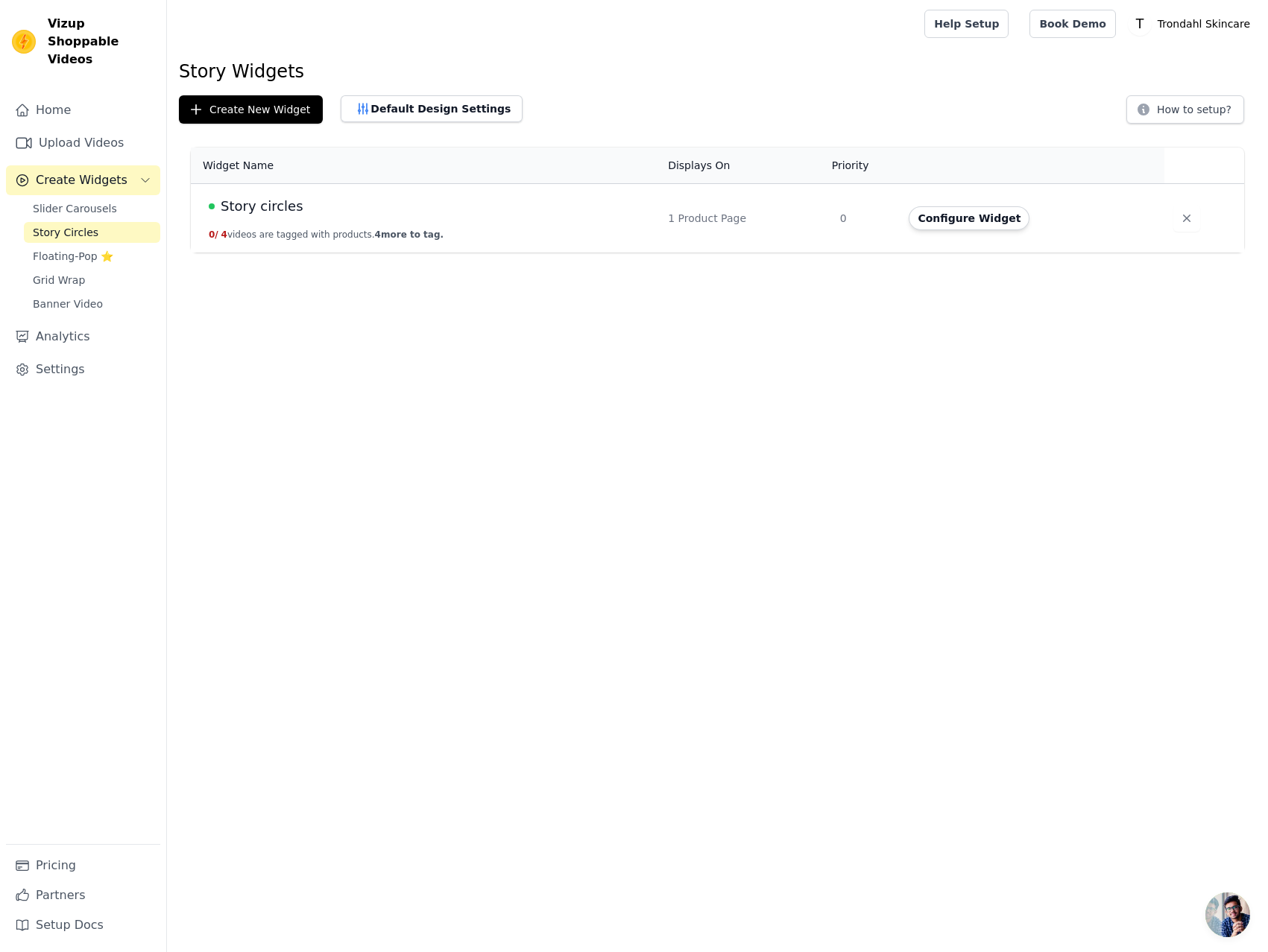
click at [251, 206] on span "Story circles" at bounding box center [262, 206] width 83 height 21
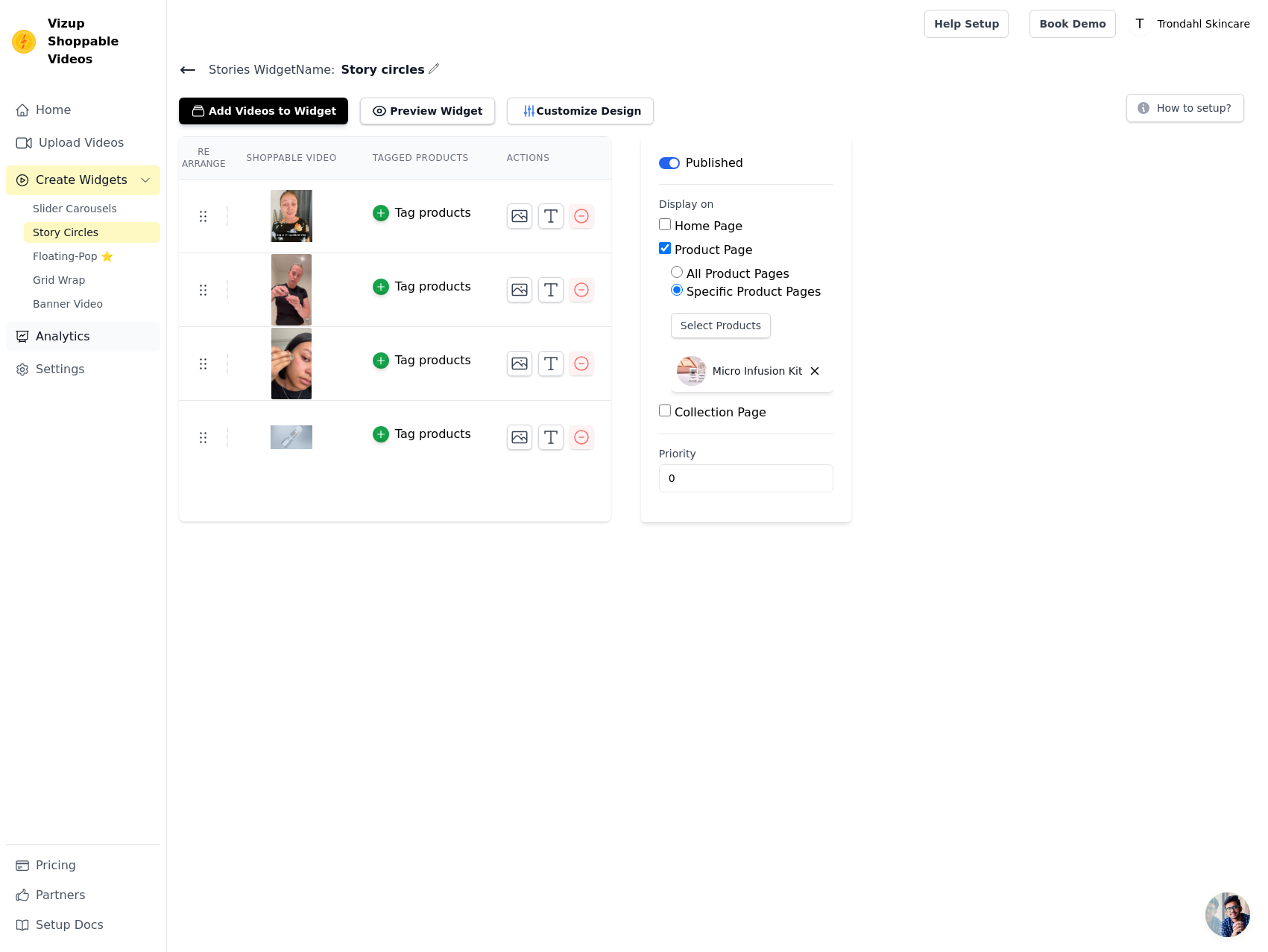
click at [79, 322] on link "Analytics" at bounding box center [83, 337] width 155 height 30
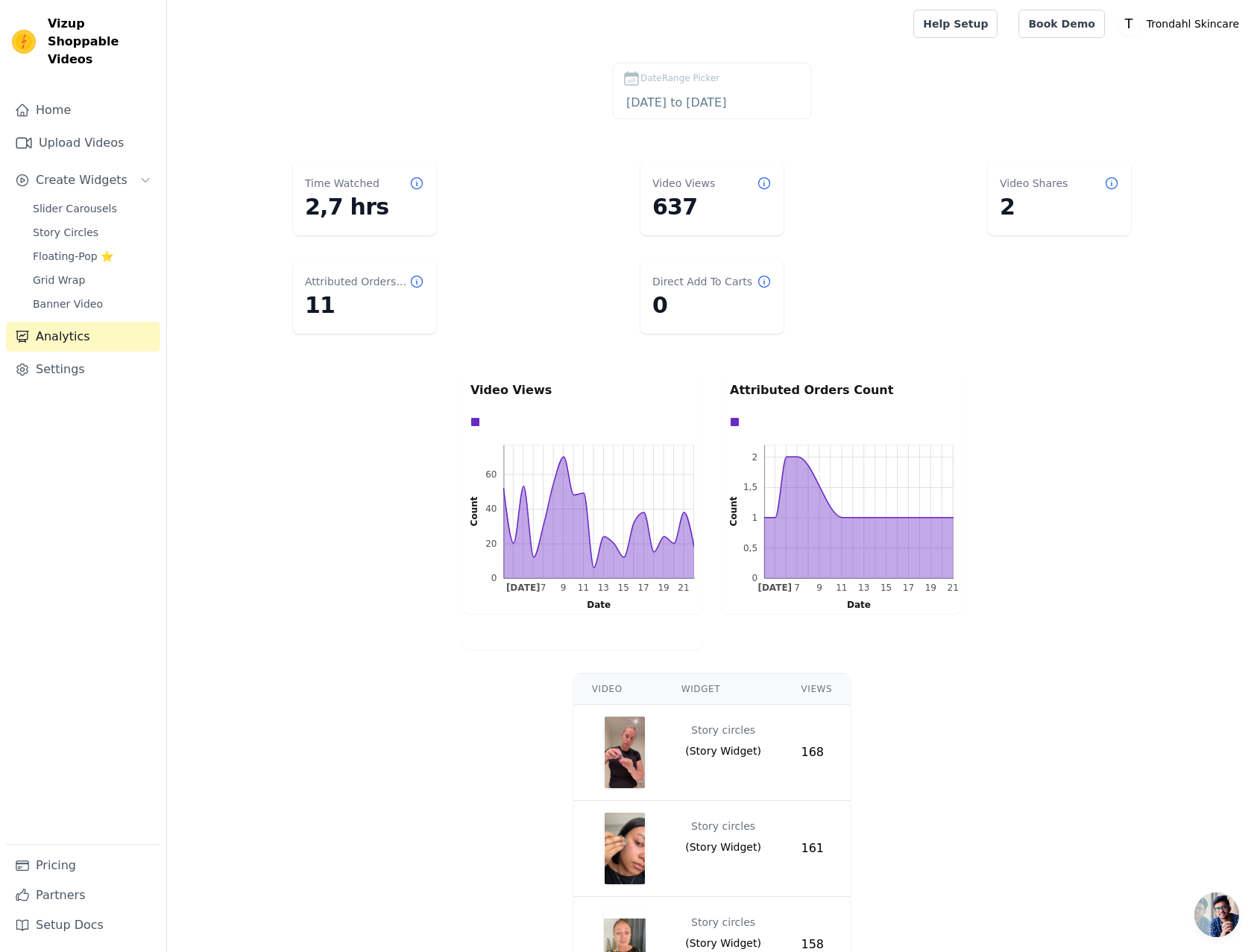
click at [859, 181] on dl "Time Watched 2,7 hrs Video Views 637 Video Shares 2 Attributed Orders Count 11 …" at bounding box center [712, 246] width 1030 height 185
